Goal: Book appointment/travel/reservation

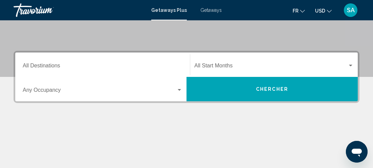
scroll to position [153, 0]
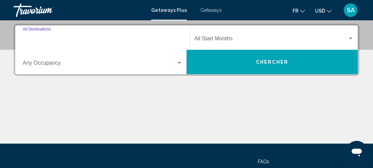
click at [128, 42] on input "Destination All Destinations" at bounding box center [103, 40] width 160 height 6
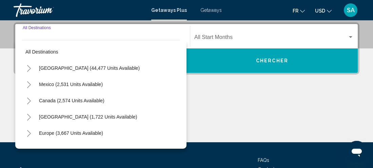
click at [30, 133] on icon "Toggle Europe (3,667 units available)" at bounding box center [28, 133] width 5 height 7
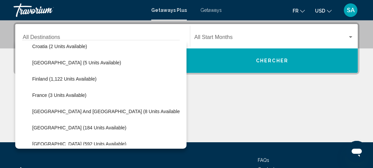
scroll to position [149, 0]
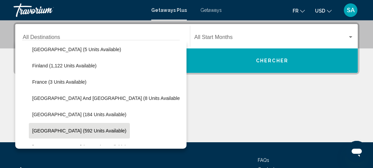
click at [80, 135] on button "[GEOGRAPHIC_DATA] (592 units available)" at bounding box center [79, 131] width 101 height 16
type input "**********"
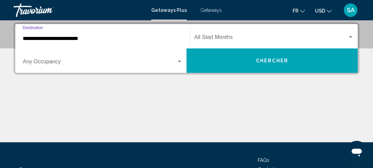
click at [177, 62] on div "Search widget" at bounding box center [179, 61] width 6 height 5
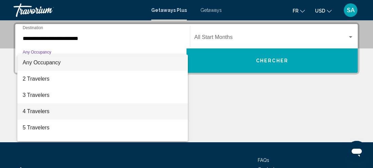
click at [142, 104] on span "4 Travelers" at bounding box center [103, 111] width 160 height 16
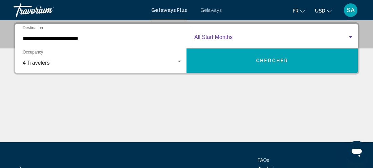
click at [346, 37] on span "Search widget" at bounding box center [270, 39] width 153 height 6
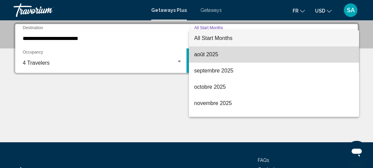
click at [292, 59] on span "août 2025" at bounding box center [274, 54] width 160 height 16
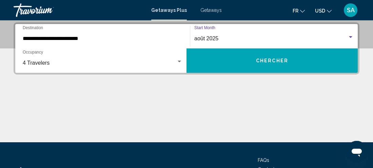
click at [288, 61] on button "Chercher" at bounding box center [271, 60] width 171 height 24
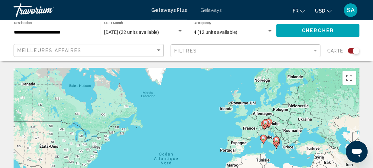
click at [79, 35] on input "**********" at bounding box center [53, 32] width 79 height 5
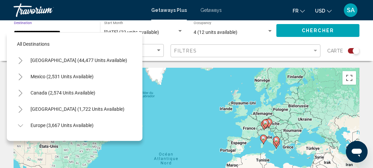
scroll to position [189, 0]
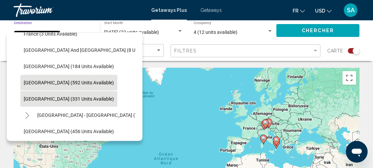
click at [71, 94] on button "[GEOGRAPHIC_DATA] (331 units available)" at bounding box center [68, 99] width 97 height 16
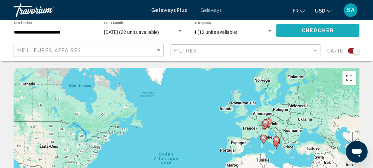
click at [291, 29] on button "Chercher" at bounding box center [317, 30] width 83 height 13
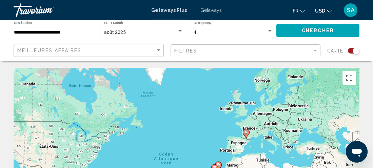
click at [65, 31] on input "**********" at bounding box center [53, 32] width 79 height 5
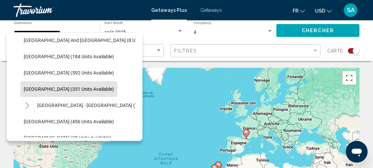
scroll to position [194, 0]
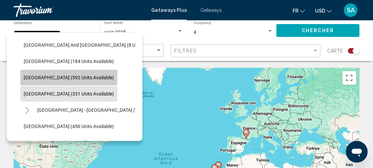
click at [70, 77] on span "[GEOGRAPHIC_DATA] (592 units available)" at bounding box center [69, 77] width 90 height 5
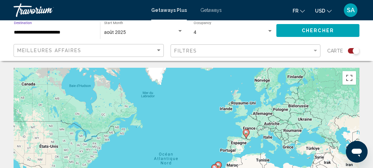
click at [290, 34] on button "Chercher" at bounding box center [317, 30] width 83 height 13
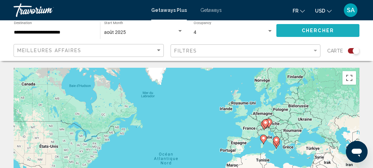
click at [290, 34] on button "Chercher" at bounding box center [317, 30] width 83 height 13
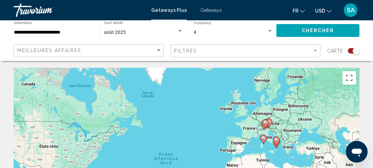
click at [79, 30] on input "**********" at bounding box center [53, 32] width 79 height 5
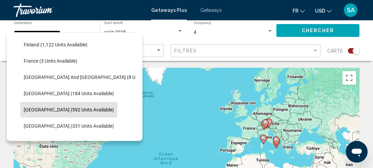
scroll to position [148, 0]
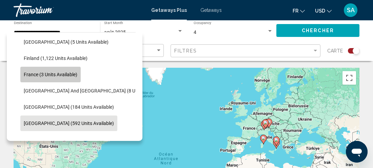
click at [65, 79] on button "France (3 units available)" at bounding box center [50, 75] width 60 height 16
type input "**********"
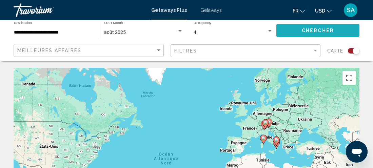
click at [297, 34] on button "Chercher" at bounding box center [317, 30] width 83 height 13
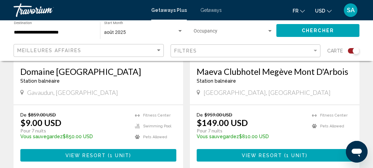
scroll to position [357, 0]
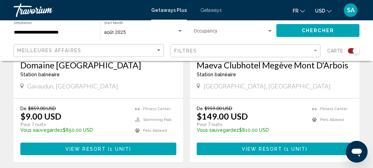
click at [103, 146] on span "View Resort" at bounding box center [85, 148] width 40 height 5
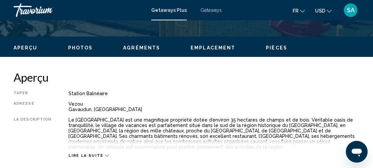
scroll to position [309, 0]
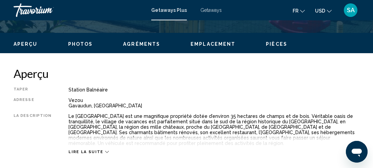
click at [105, 150] on icon "Main content" at bounding box center [107, 152] width 4 height 4
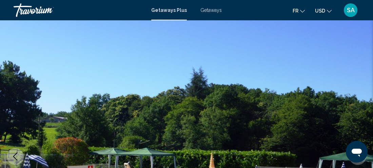
scroll to position [0, 0]
